Goal: Task Accomplishment & Management: Use online tool/utility

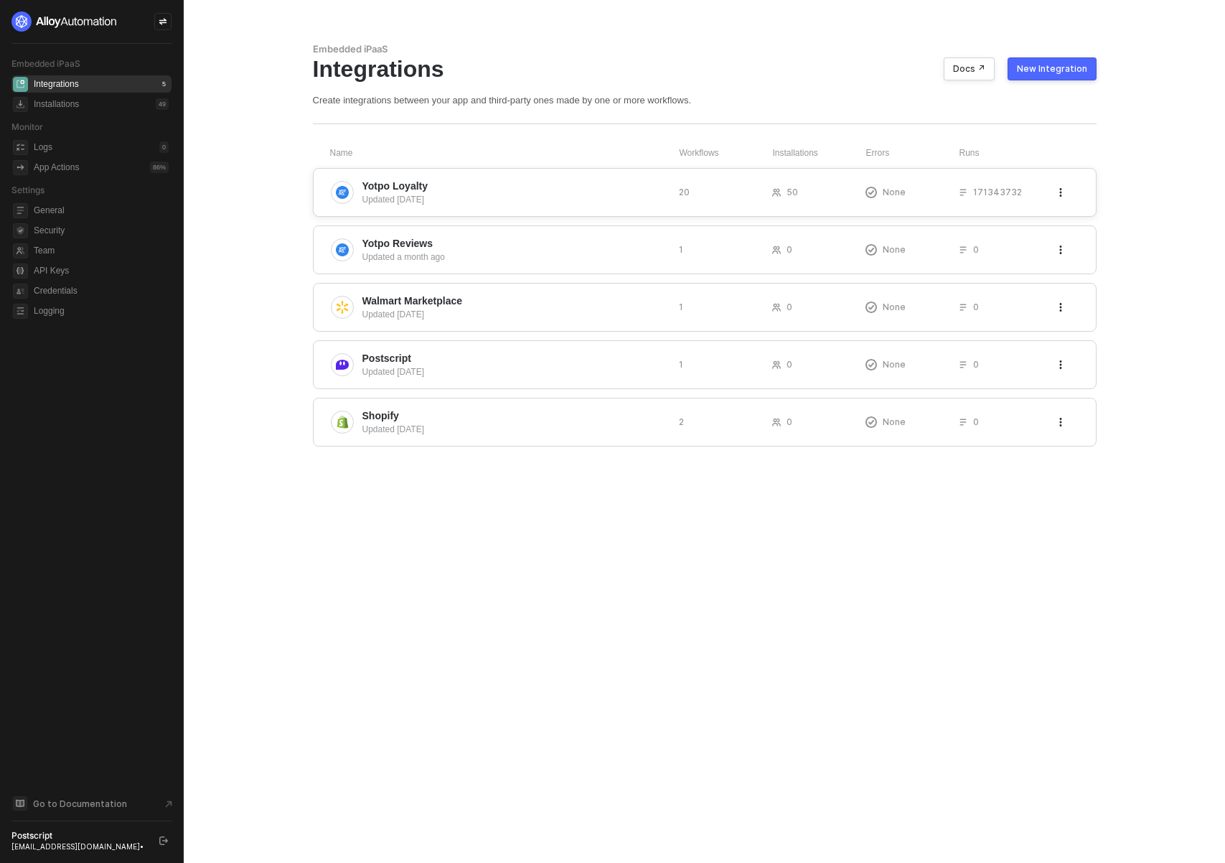
click at [471, 198] on div "Updated [DATE]" at bounding box center [514, 199] width 305 height 13
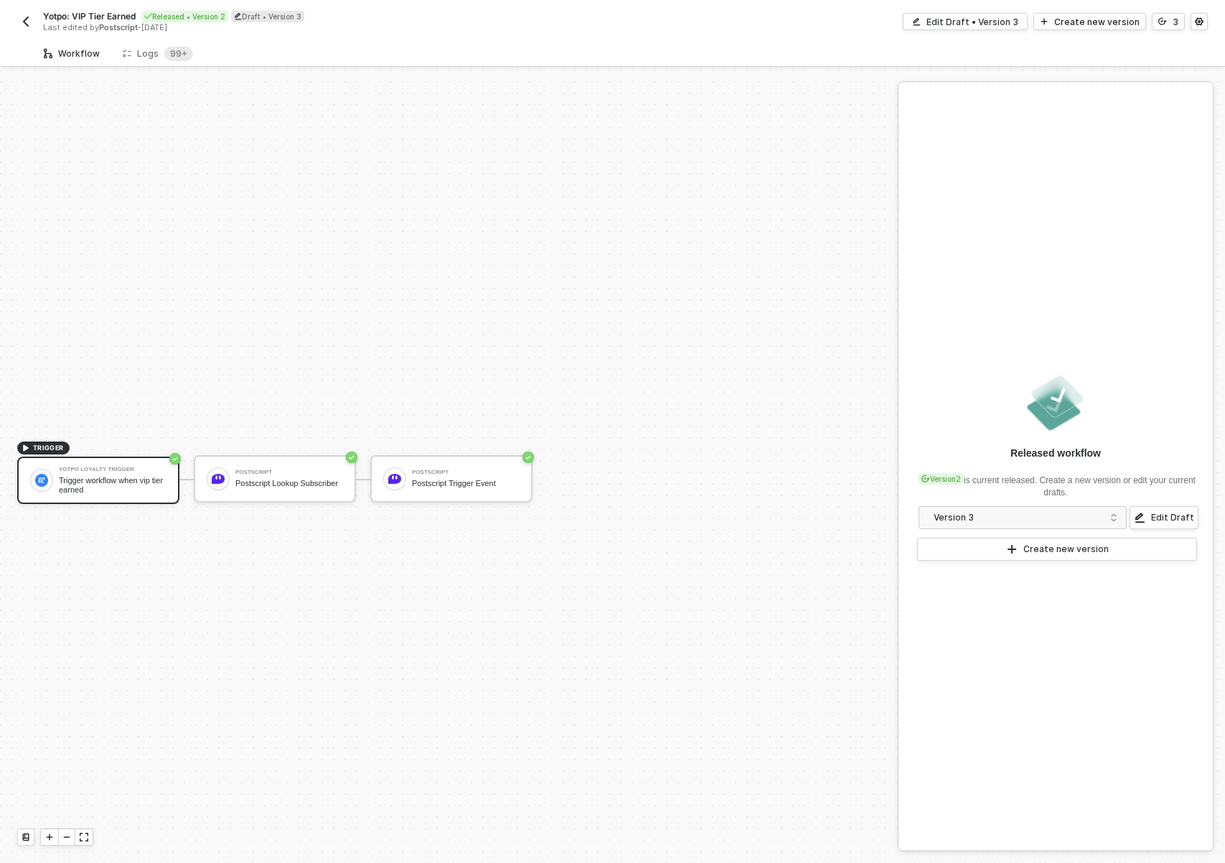
scroll to position [27, 0]
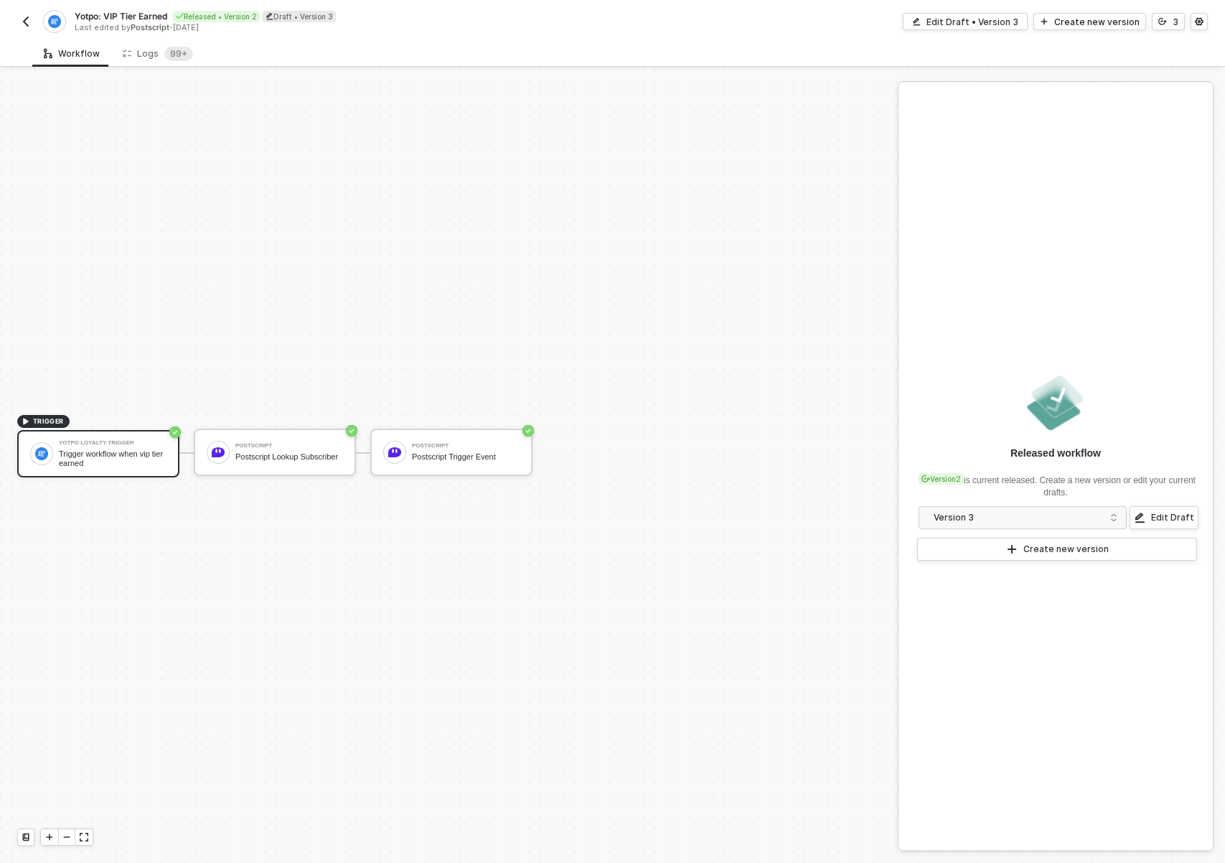
click at [134, 461] on div "Trigger workflow when vip tier earned" at bounding box center [113, 458] width 108 height 18
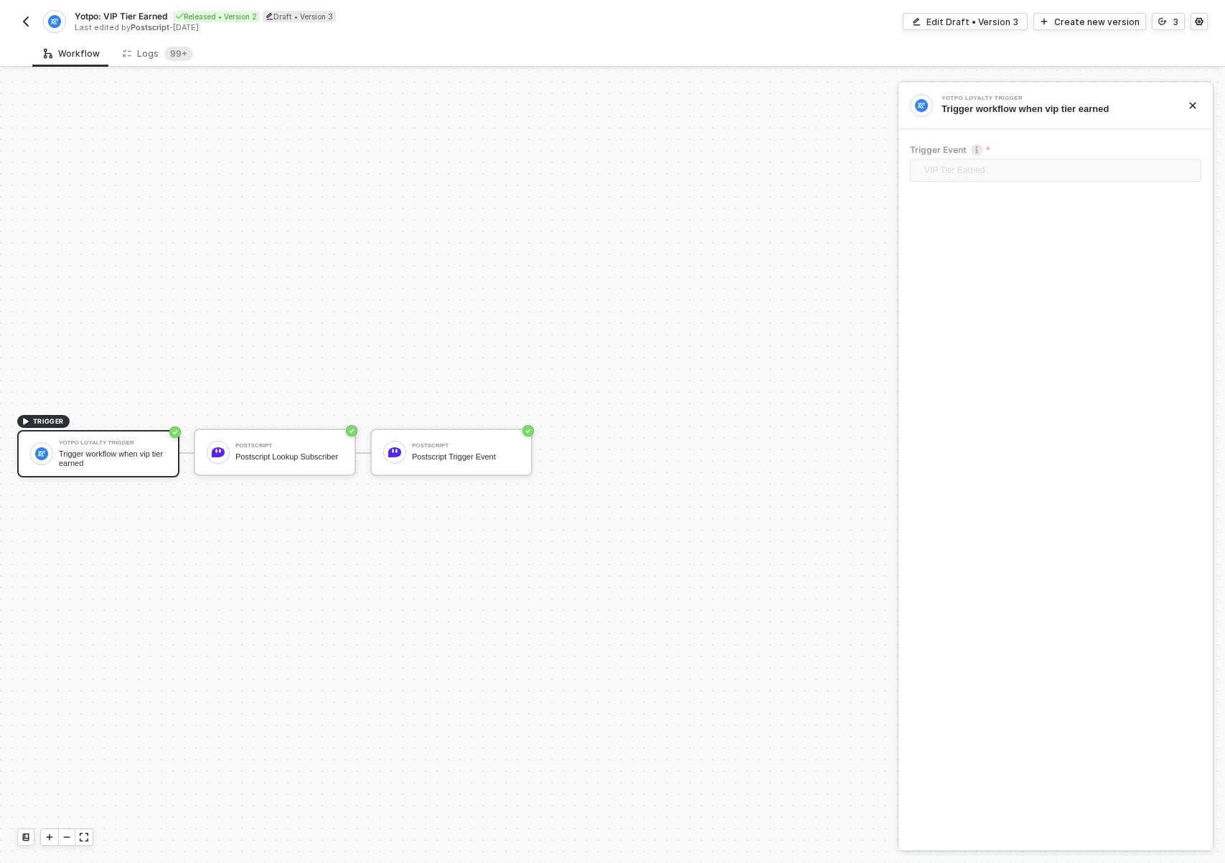
click at [1003, 163] on span "VIP Tier Earned" at bounding box center [1058, 170] width 268 height 22
click at [1004, 24] on div "Edit Draft • Version 3" at bounding box center [972, 22] width 92 height 12
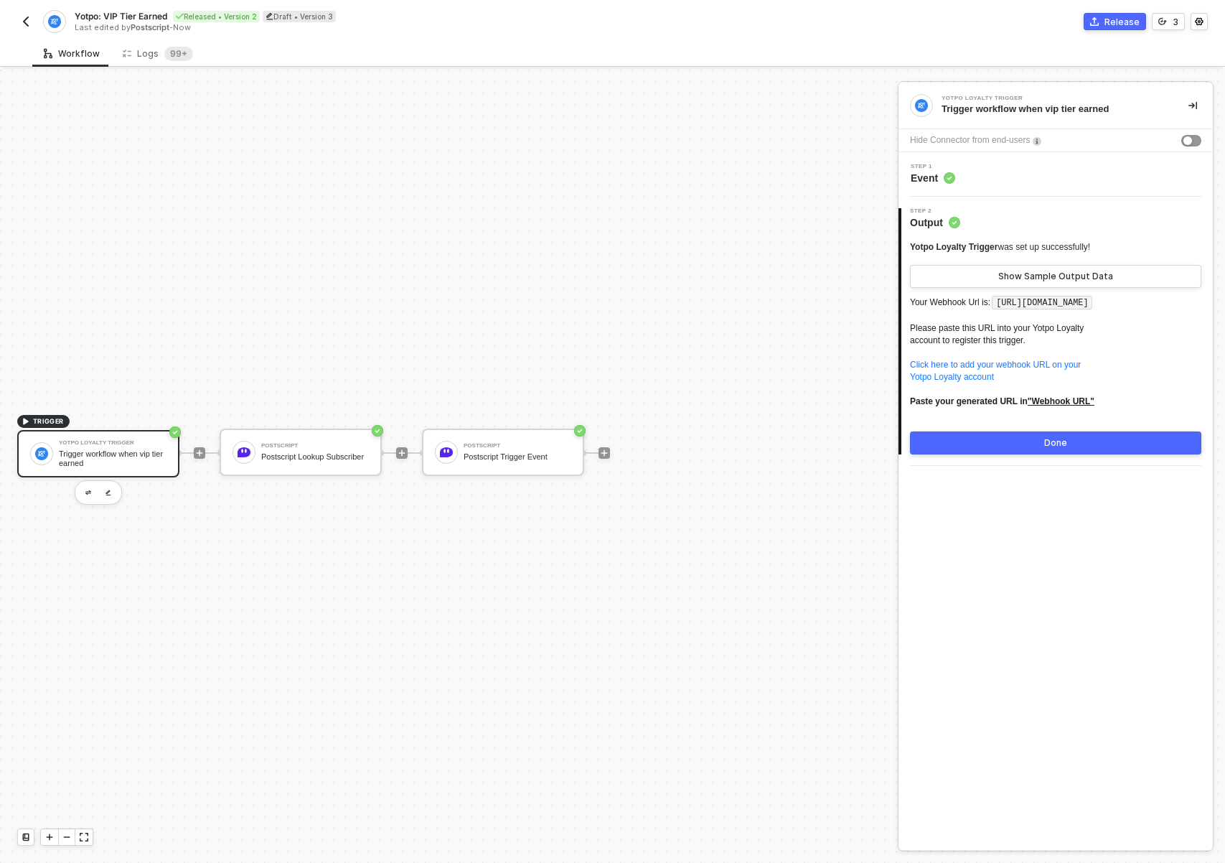
click at [976, 174] on div "Step 1 Event" at bounding box center [1057, 175] width 311 height 22
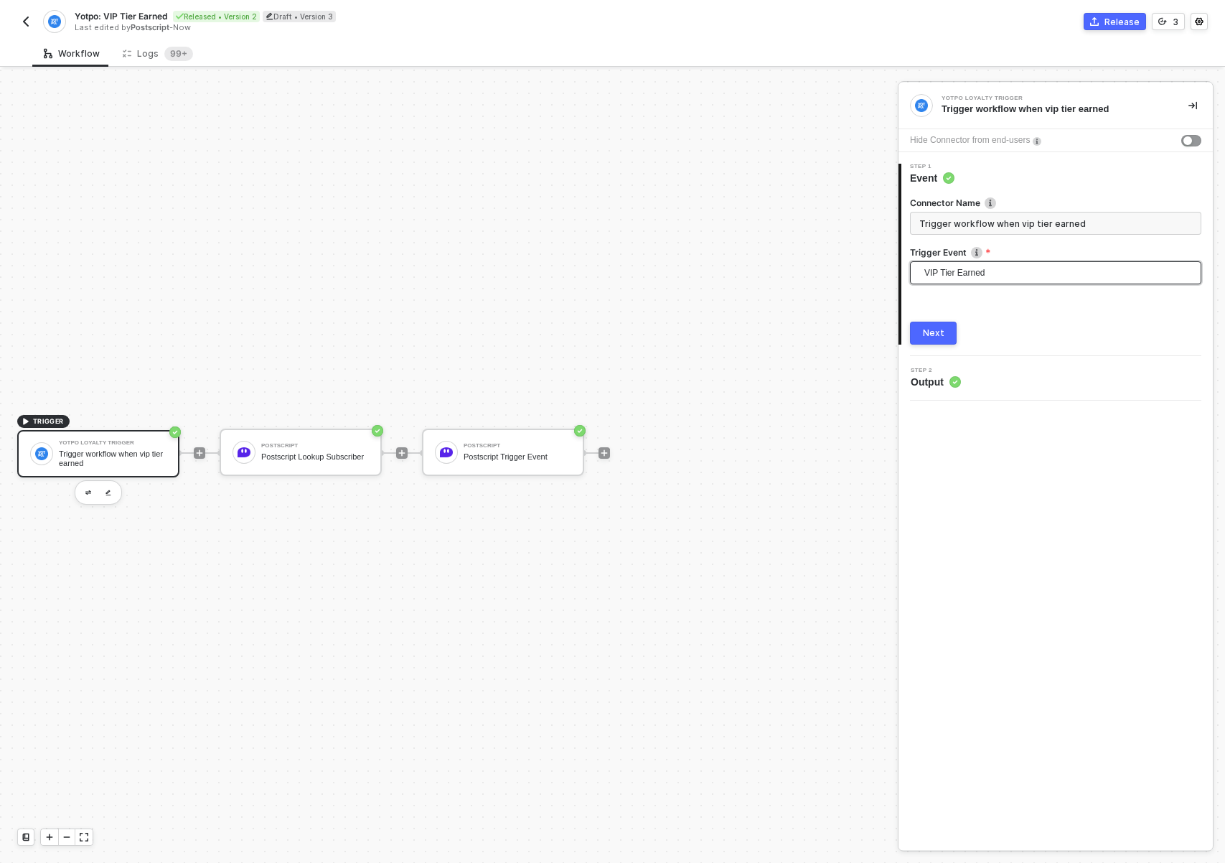
click at [974, 268] on span "VIP Tier Earned" at bounding box center [1058, 273] width 268 height 22
click at [731, 243] on div "TRIGGER Yotpo Loyalty Trigger Trigger workflow when vip tier earned Postscript …" at bounding box center [445, 453] width 891 height 820
